Goal: Task Accomplishment & Management: Manage account settings

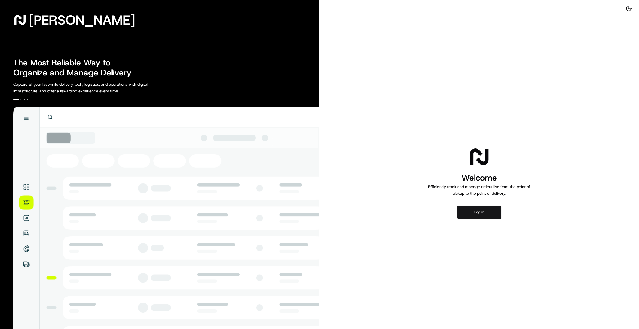
click at [479, 214] on button "Log in" at bounding box center [479, 212] width 44 height 13
